Goal: Task Accomplishment & Management: Manage account settings

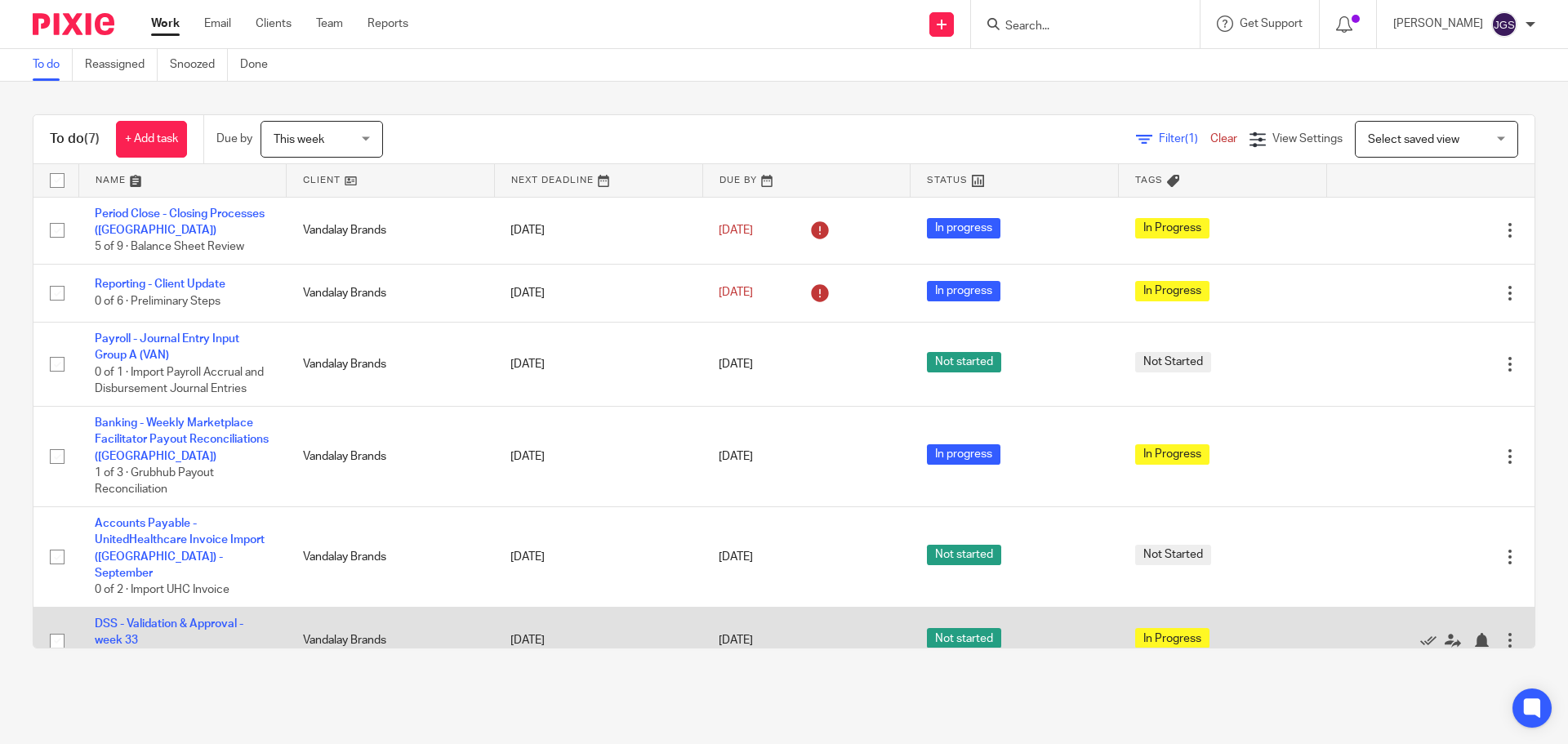
click at [176, 616] on td "DSS - Validation & Approval - week 33 7 of 15 · [DATE]" at bounding box center [182, 640] width 208 height 67
click at [148, 619] on link "DSS - Validation & Approval - week 33" at bounding box center [169, 632] width 149 height 27
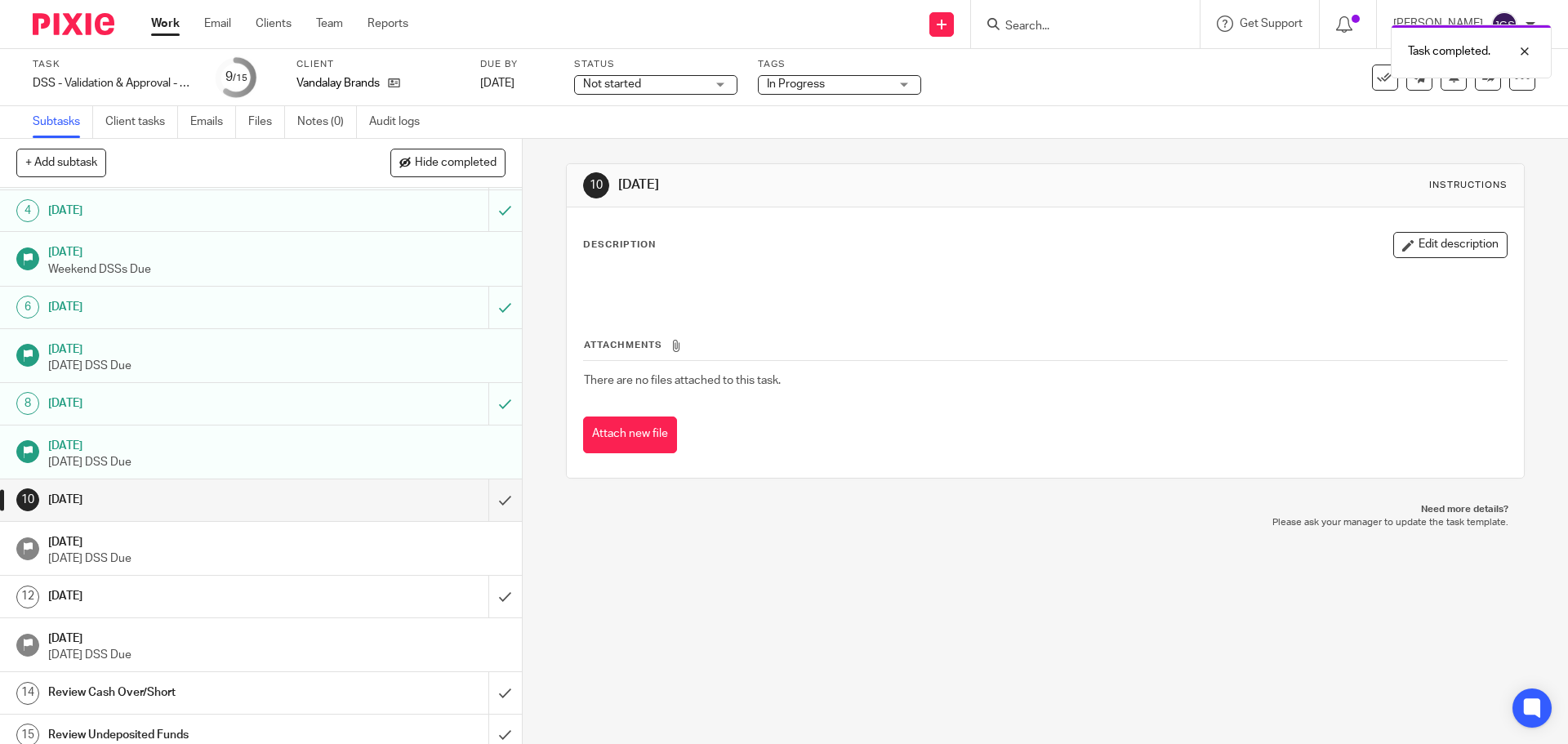
scroll to position [136, 0]
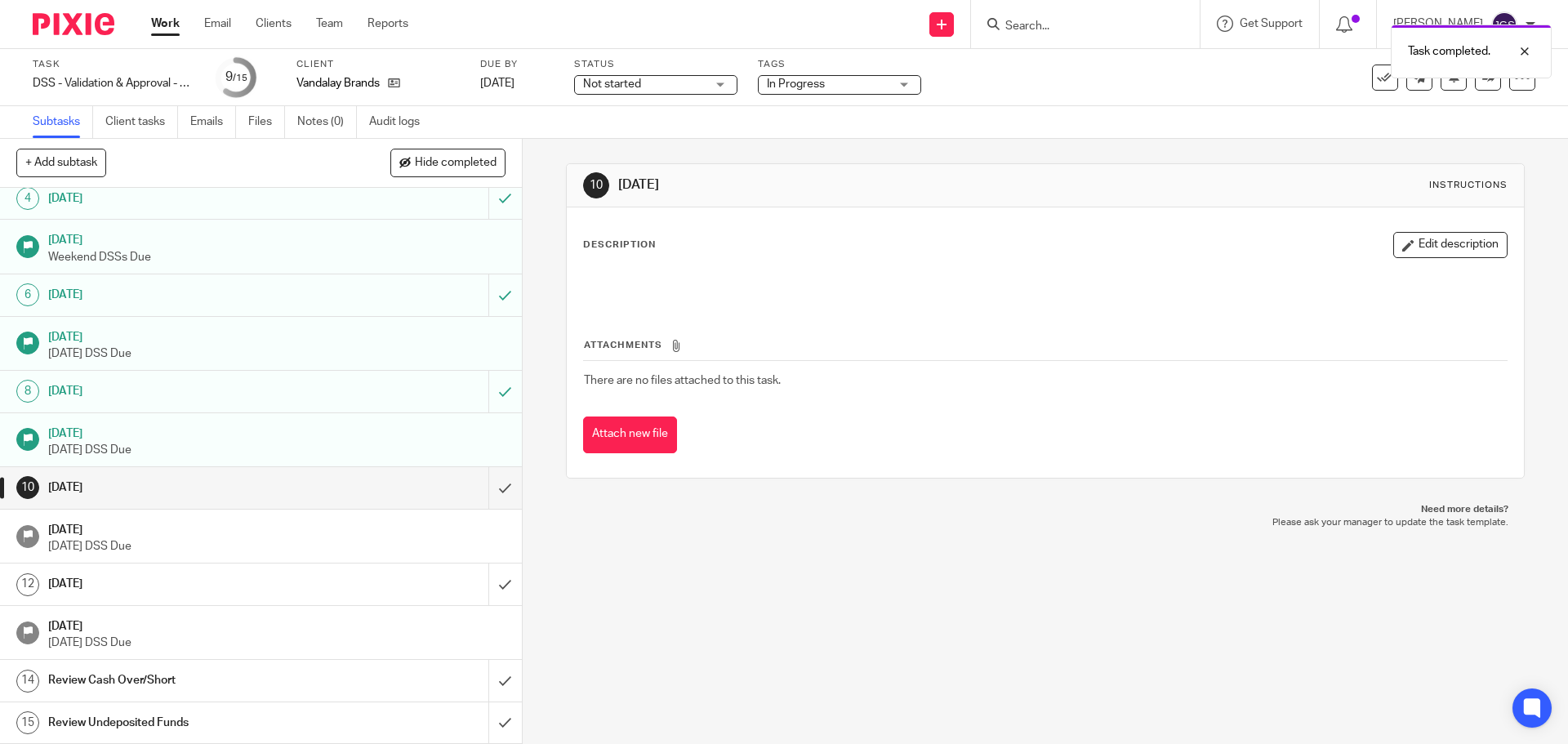
click at [165, 22] on link "Work" at bounding box center [165, 23] width 28 height 16
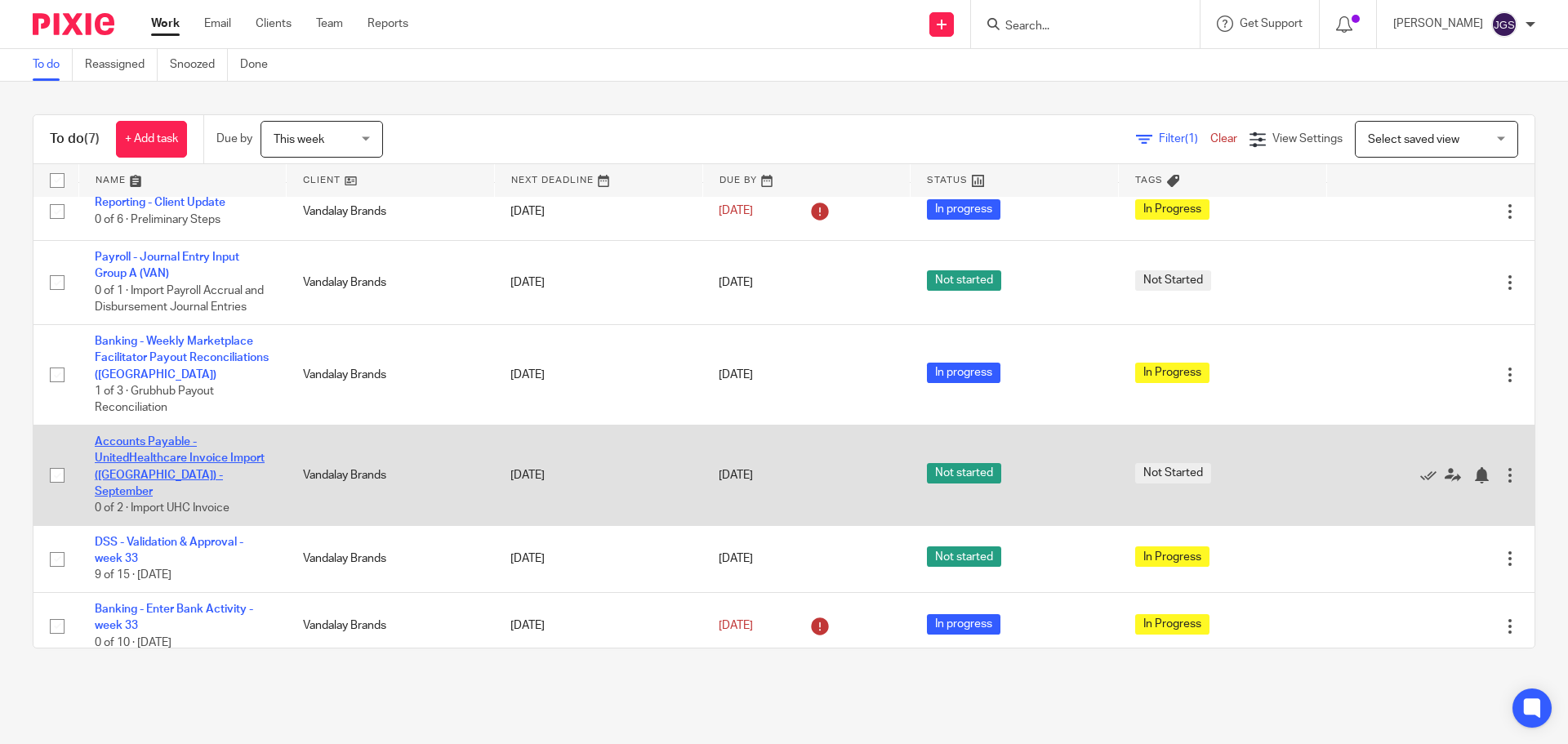
scroll to position [94, 0]
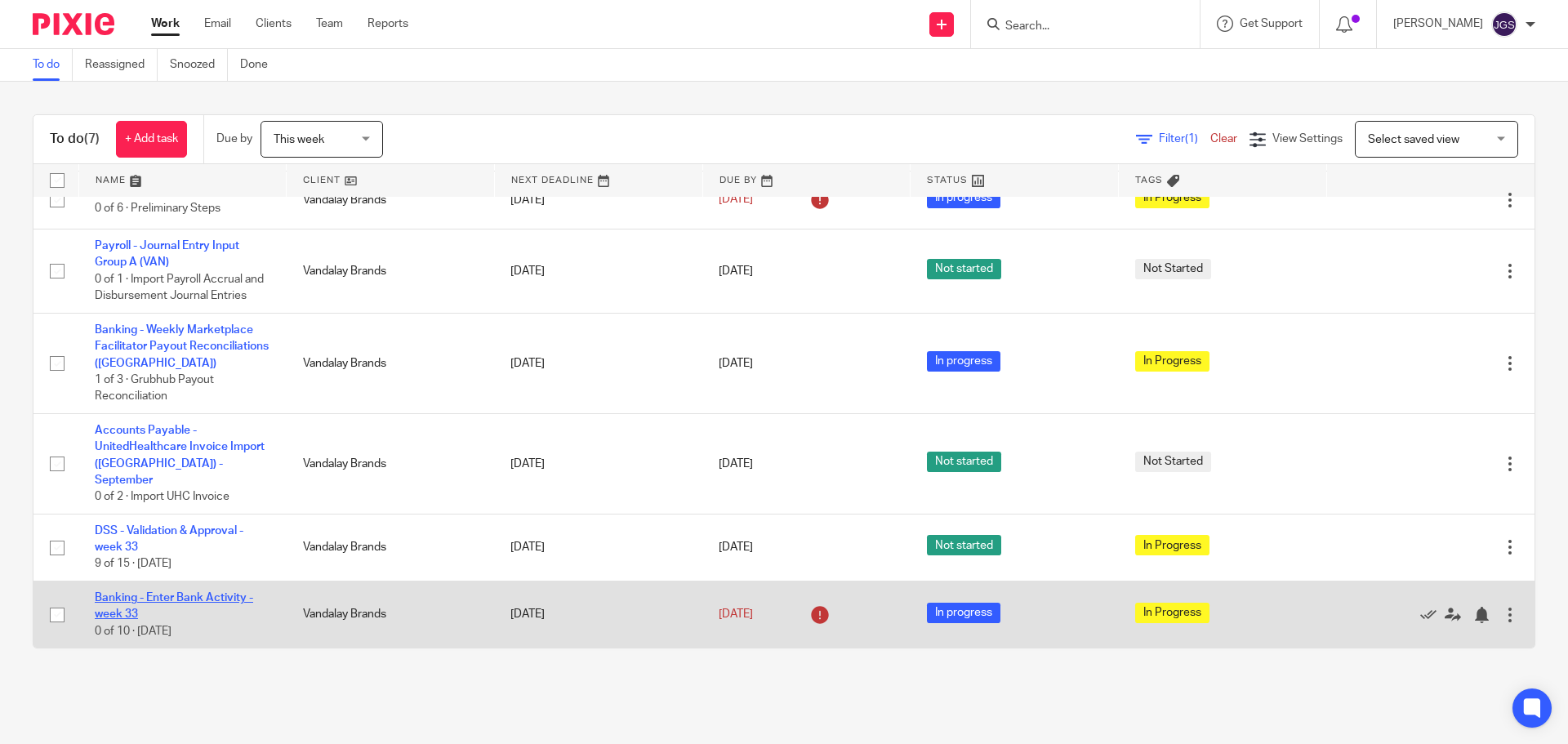
click at [147, 601] on link "Banking - Enter Bank Activity - week 33" at bounding box center [173, 605] width 158 height 27
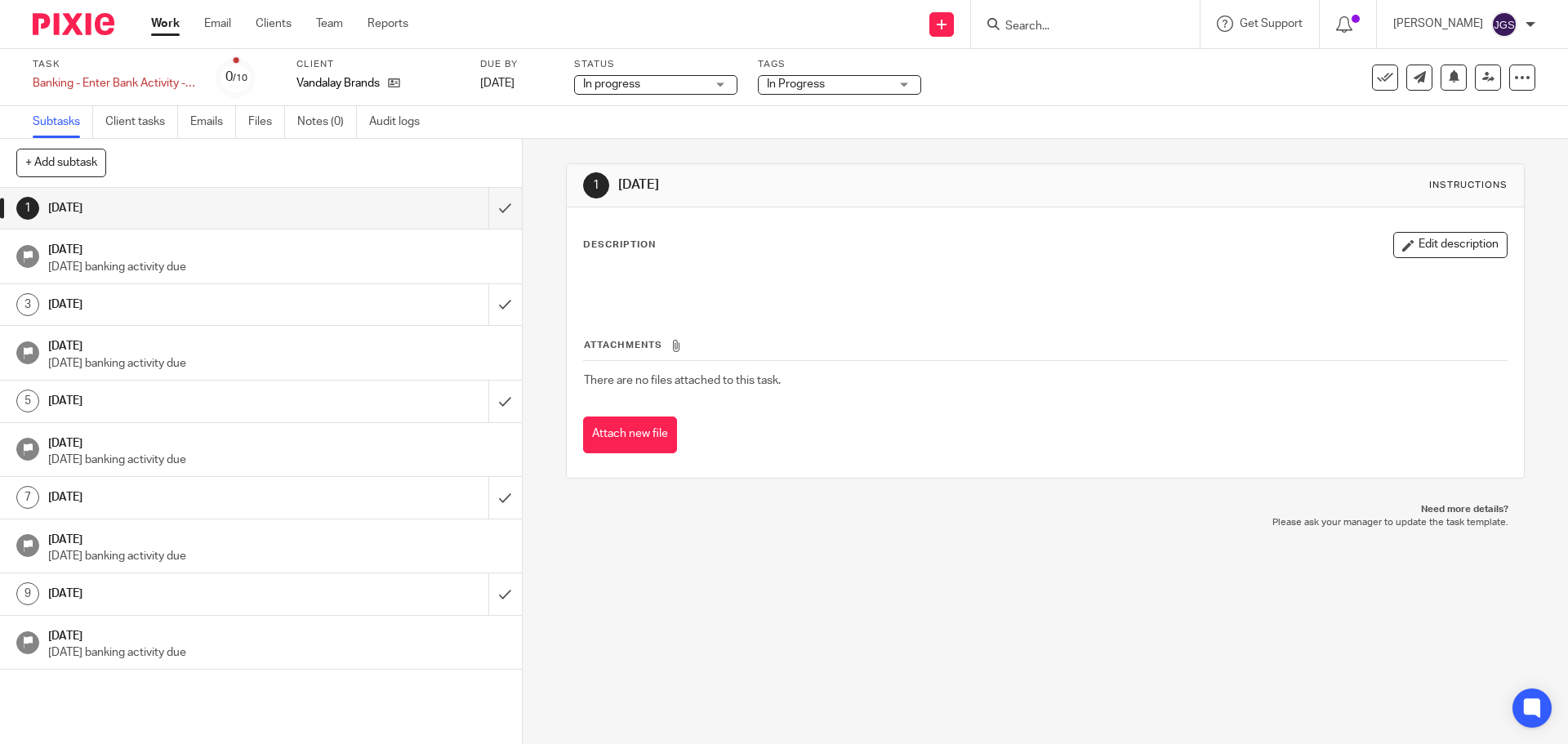
click at [167, 22] on link "Work" at bounding box center [165, 23] width 28 height 16
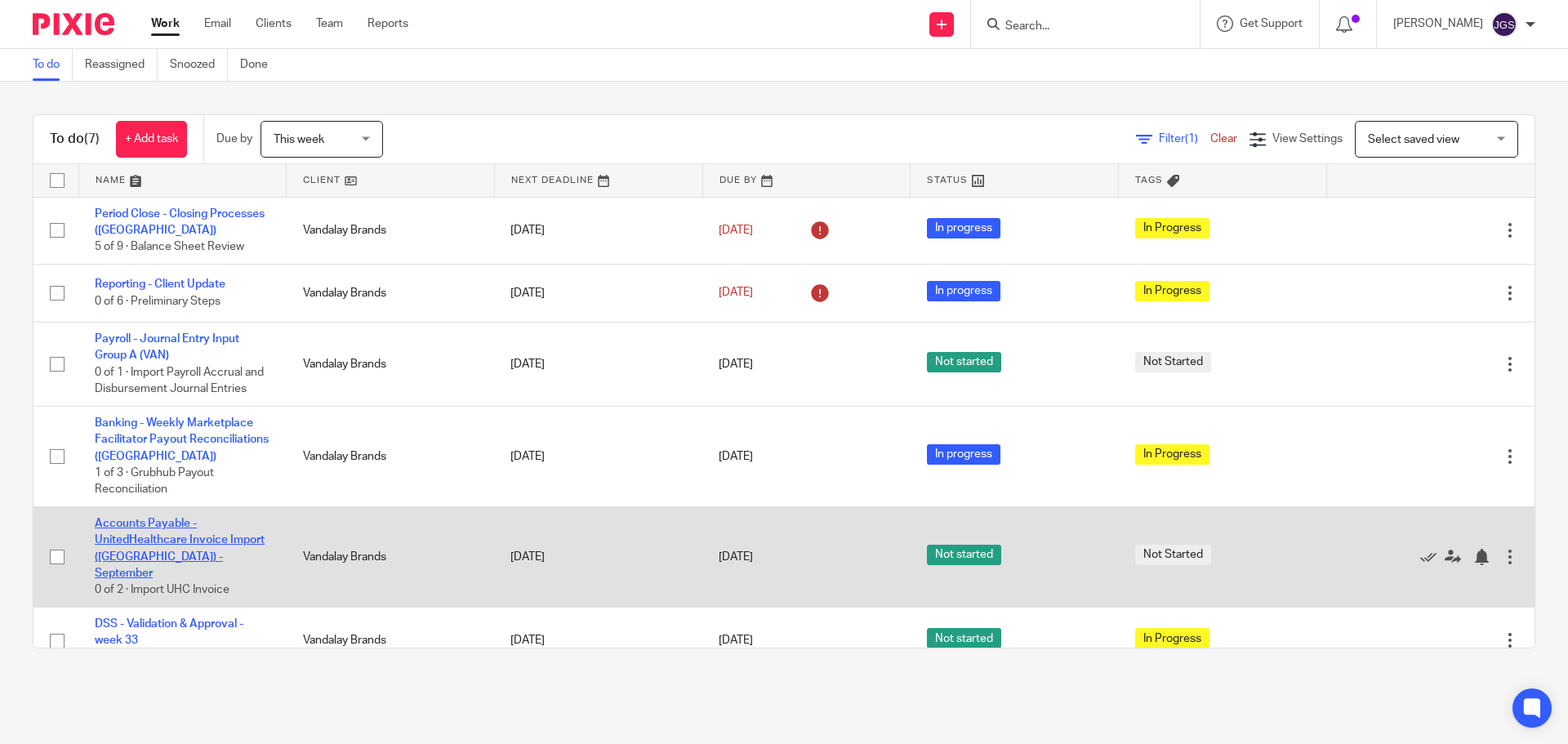
click at [168, 571] on link "Accounts Payable - UnitedHealthcare Invoice Import ([GEOGRAPHIC_DATA]) - Septem…" at bounding box center [179, 548] width 170 height 61
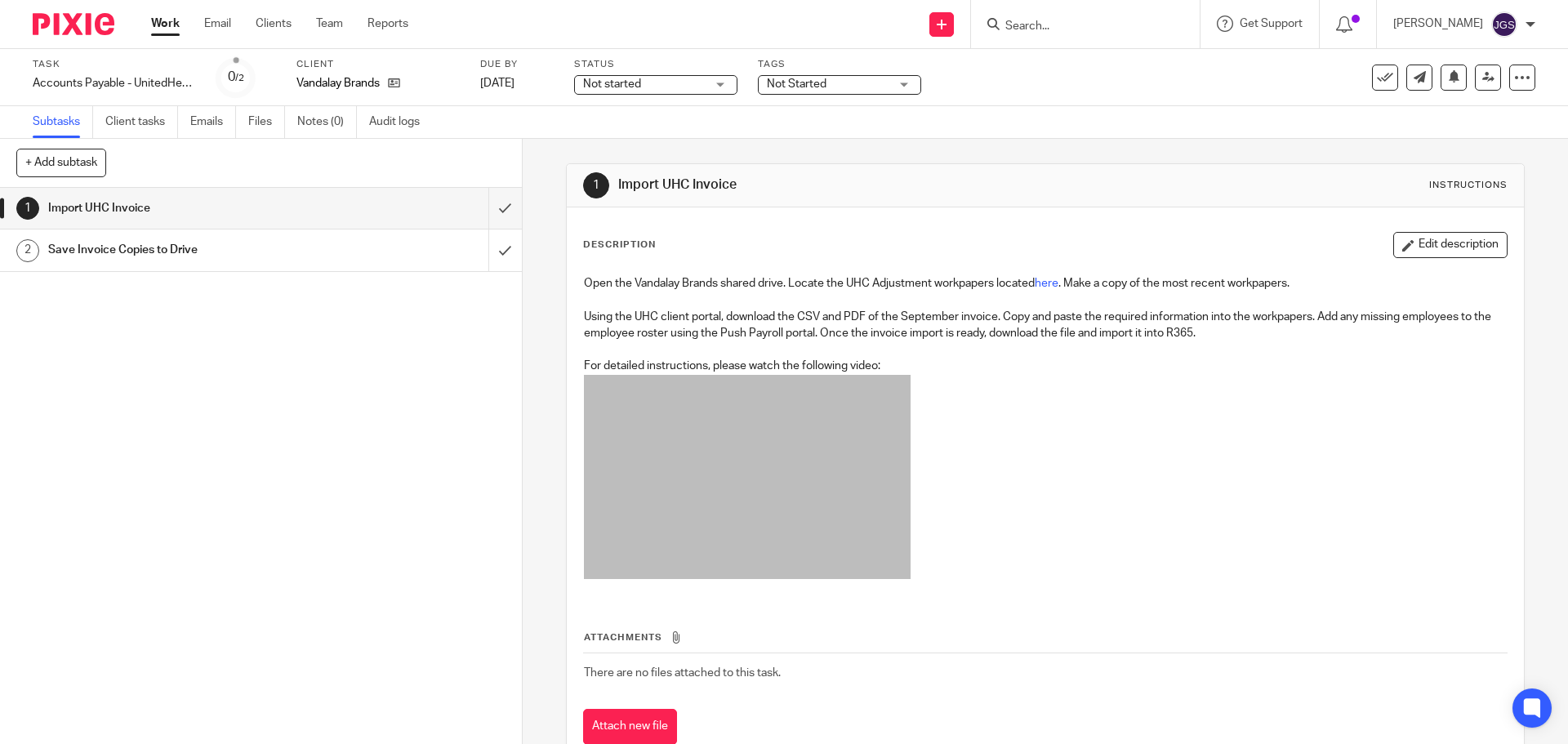
click at [721, 83] on div "Not started Not started" at bounding box center [655, 85] width 163 height 20
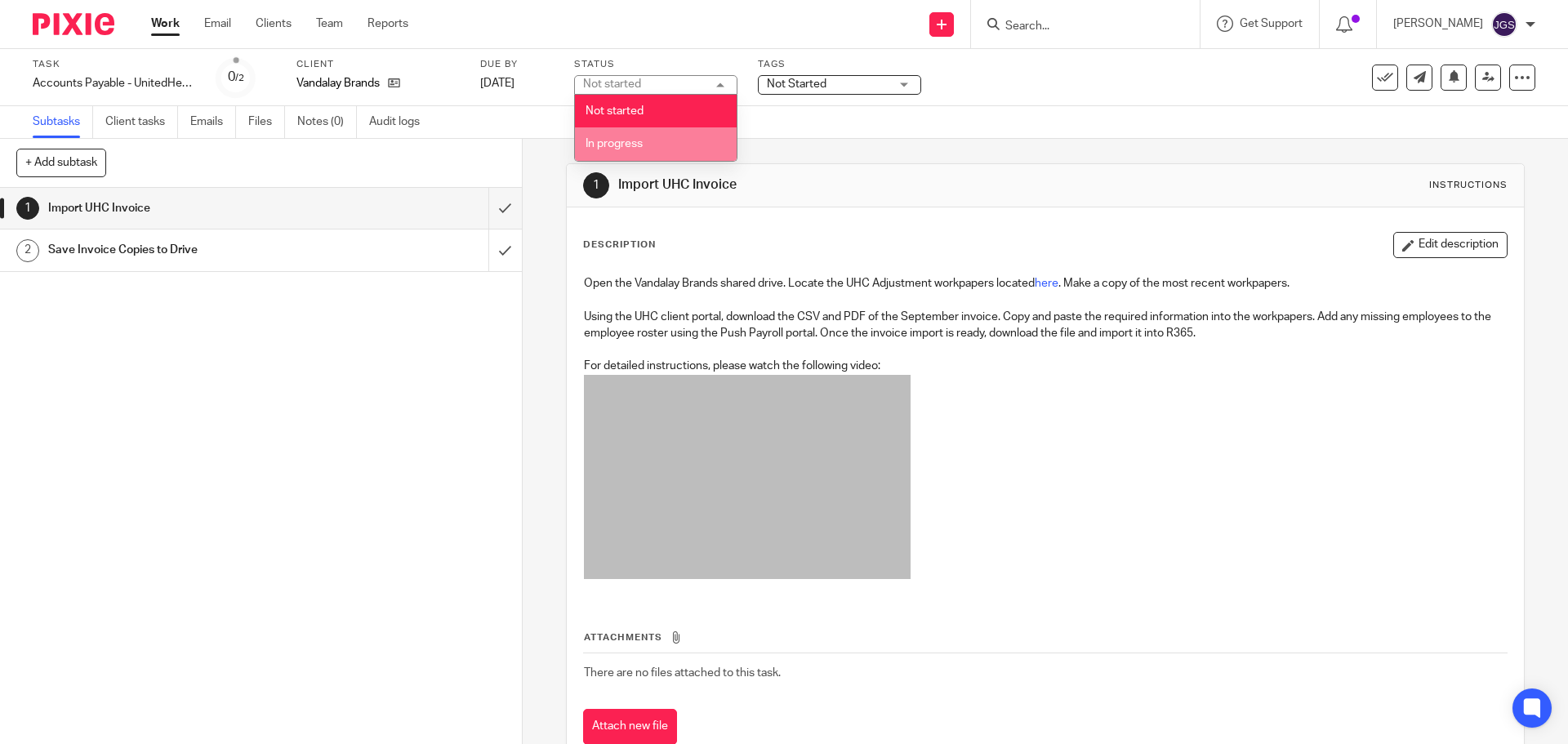
click at [666, 139] on li "In progress" at bounding box center [656, 144] width 162 height 34
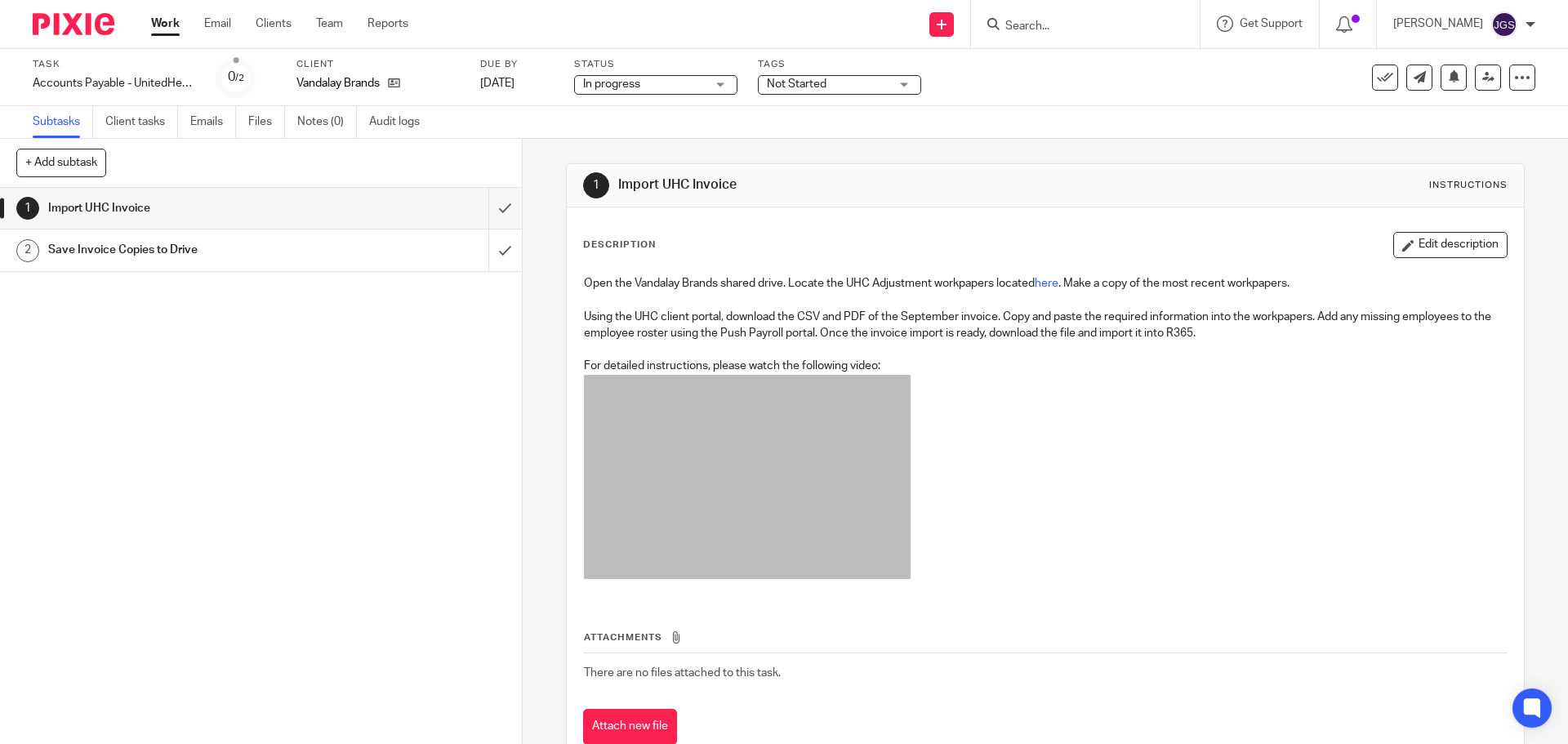
click at [910, 82] on div "Not Started" at bounding box center [839, 85] width 163 height 20
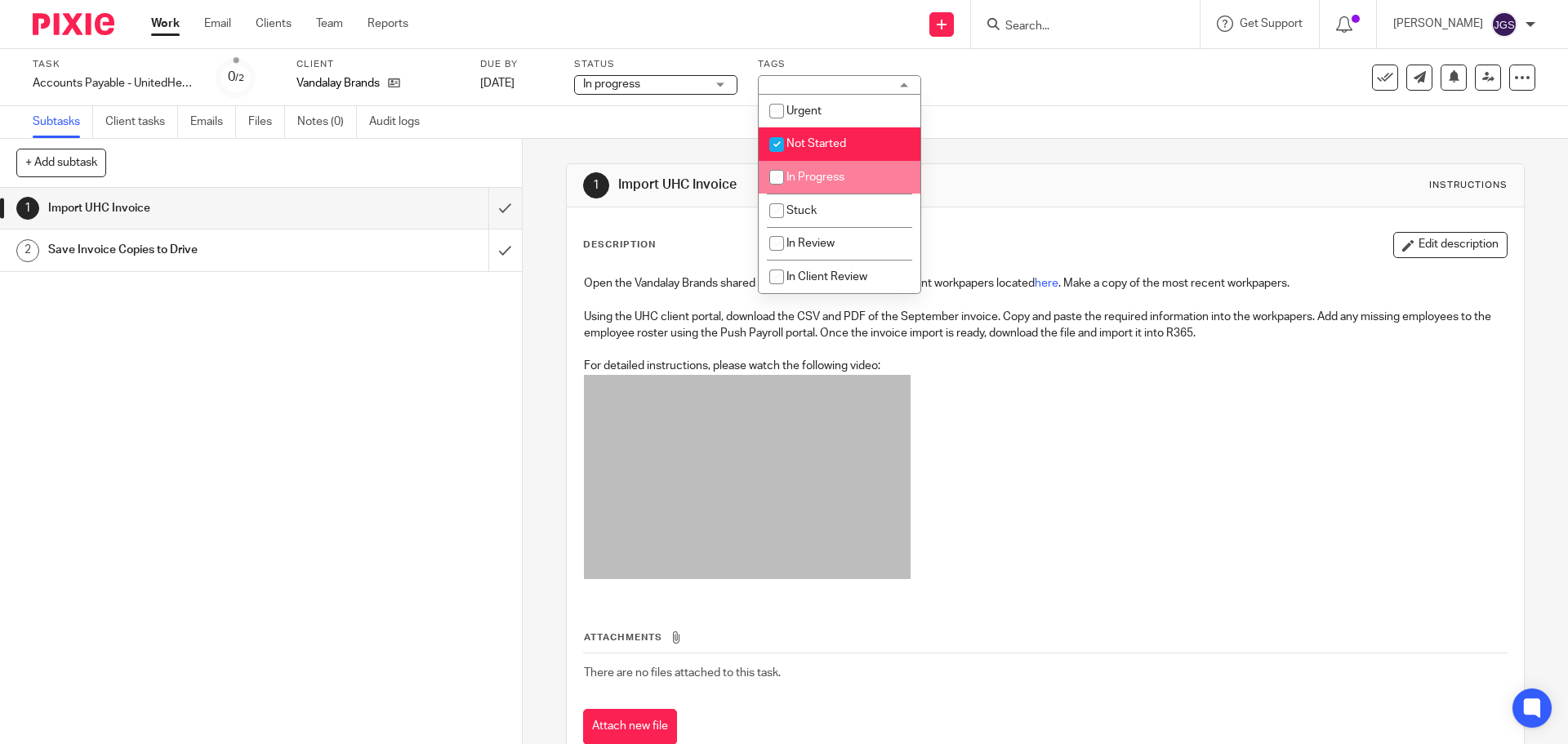
click at [840, 174] on span "In Progress" at bounding box center [816, 177] width 58 height 11
checkbox input "true"
click at [815, 132] on li "Not Started" at bounding box center [840, 144] width 162 height 34
checkbox input "false"
click at [162, 20] on link "Work" at bounding box center [165, 23] width 28 height 16
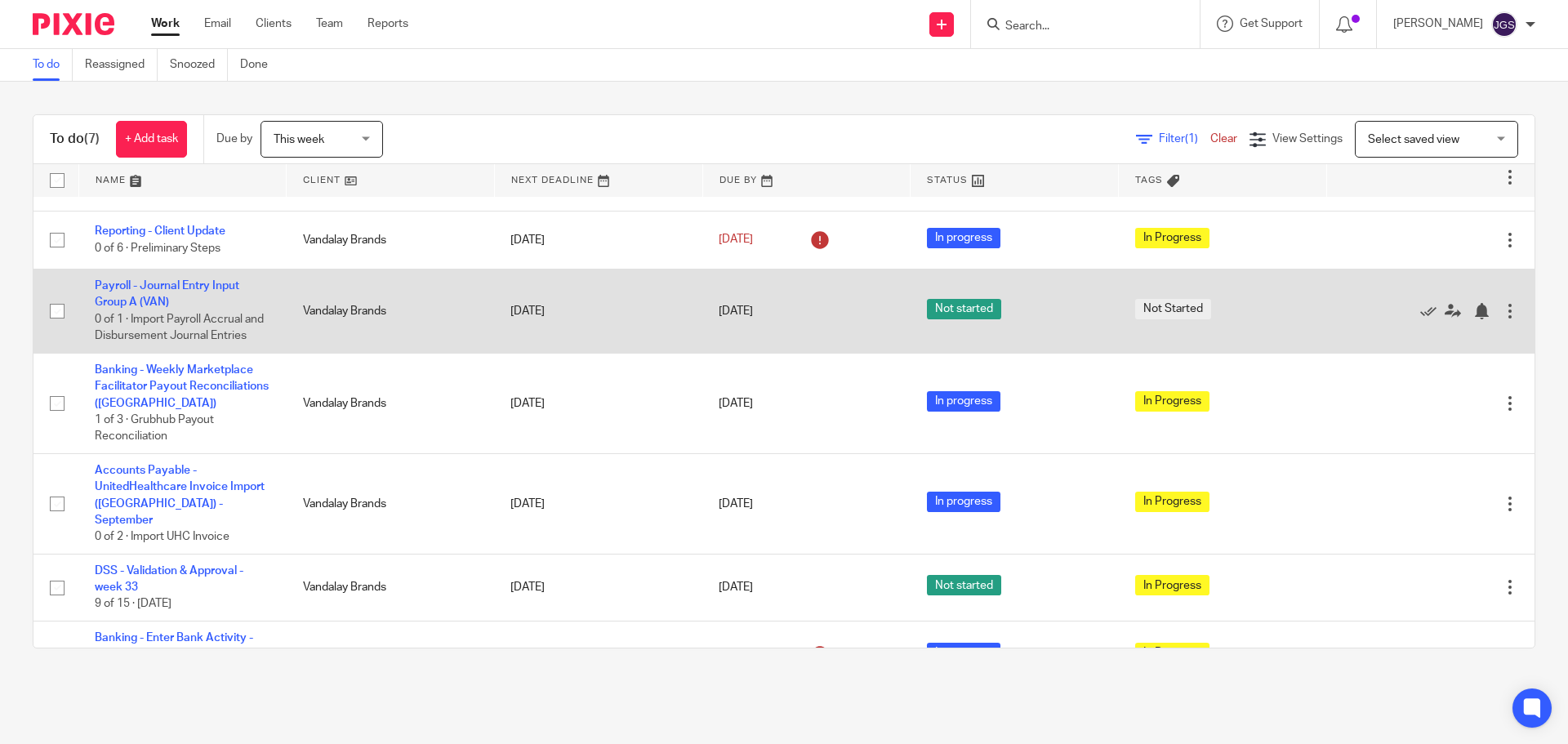
scroll to position [82, 0]
